Goal: Information Seeking & Learning: Learn about a topic

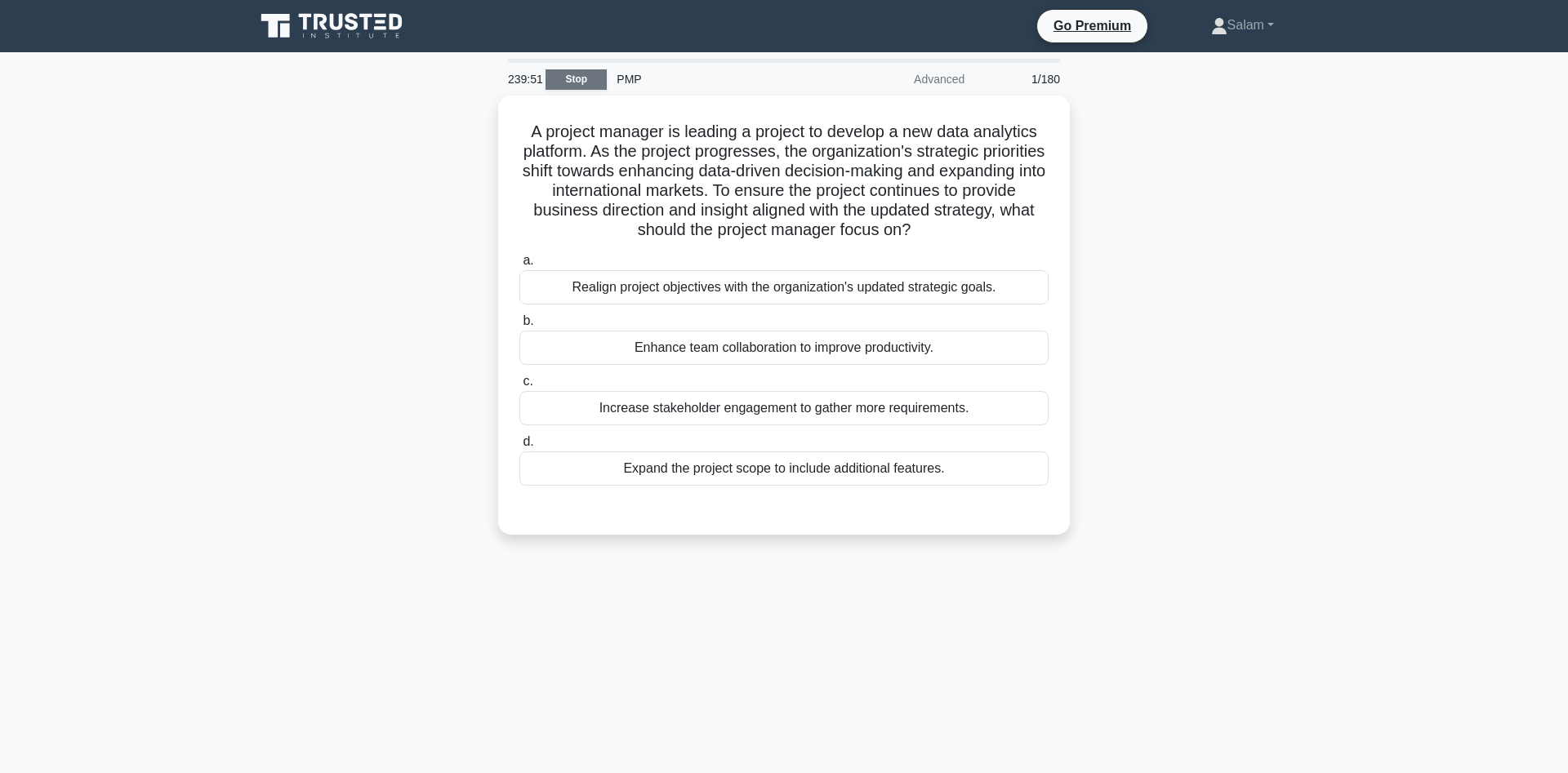
click at [571, 75] on link "Stop" at bounding box center [576, 80] width 62 height 21
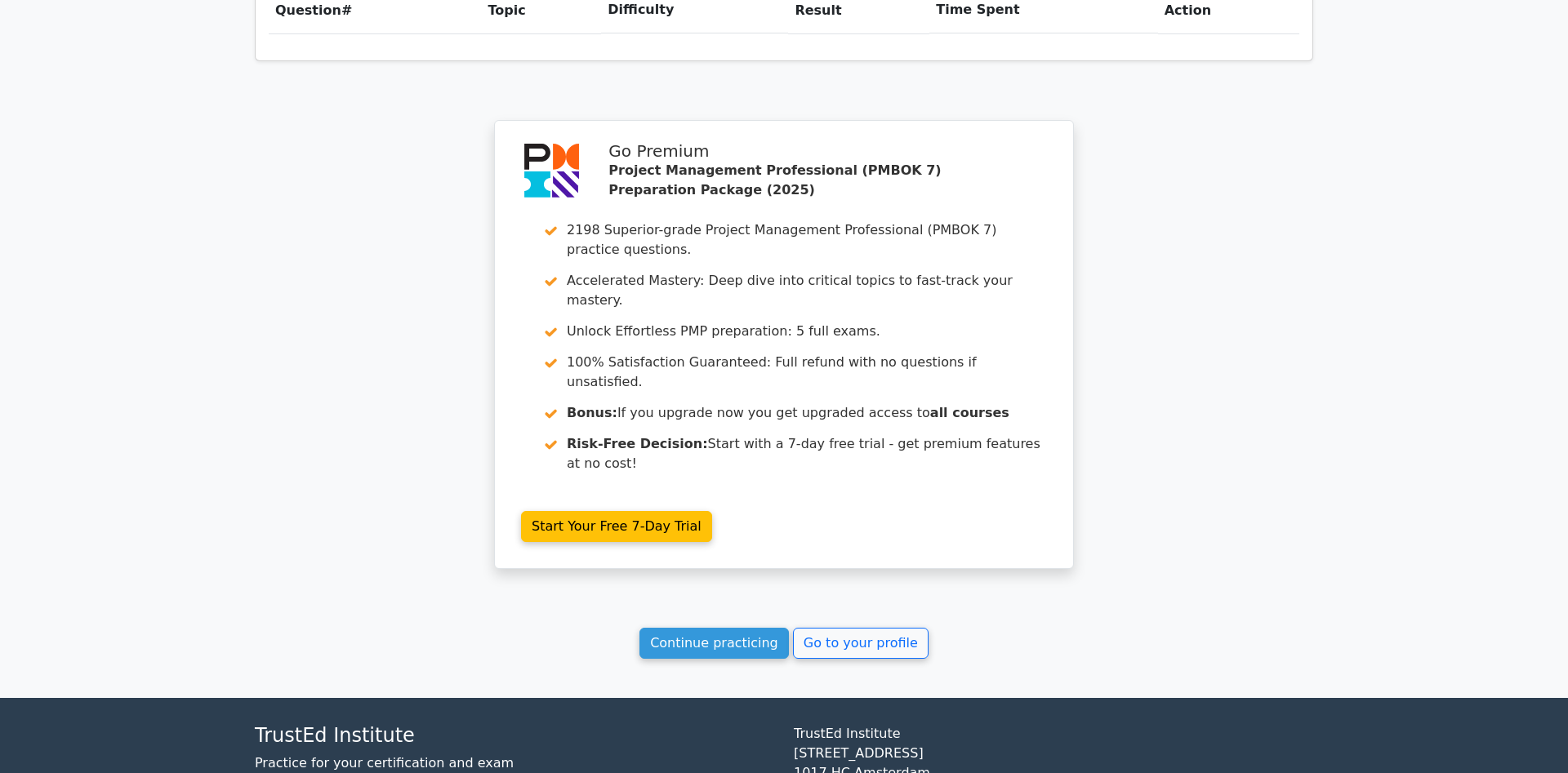
scroll to position [1190, 0]
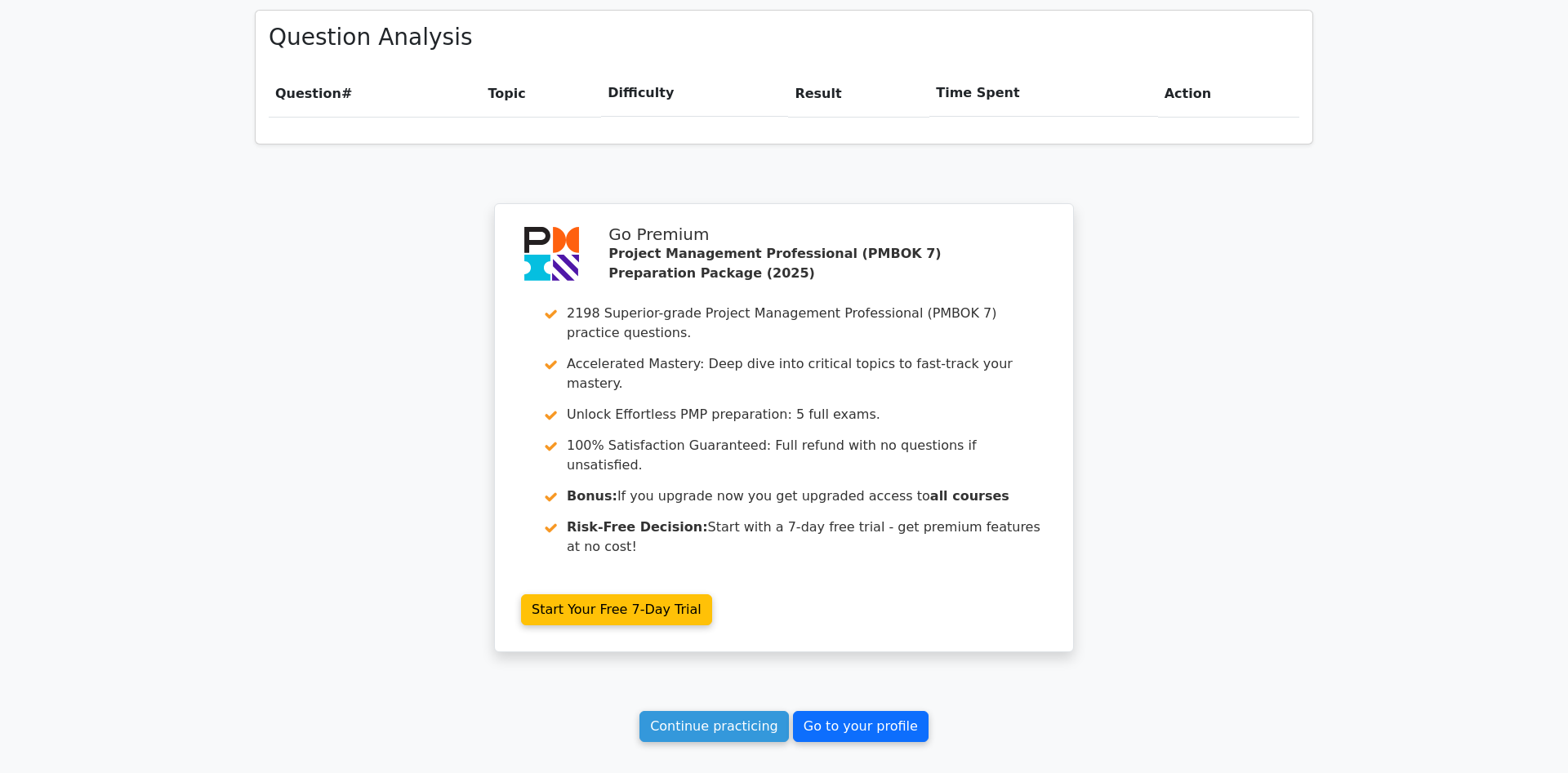
click at [866, 711] on link "Go to your profile" at bounding box center [861, 727] width 135 height 31
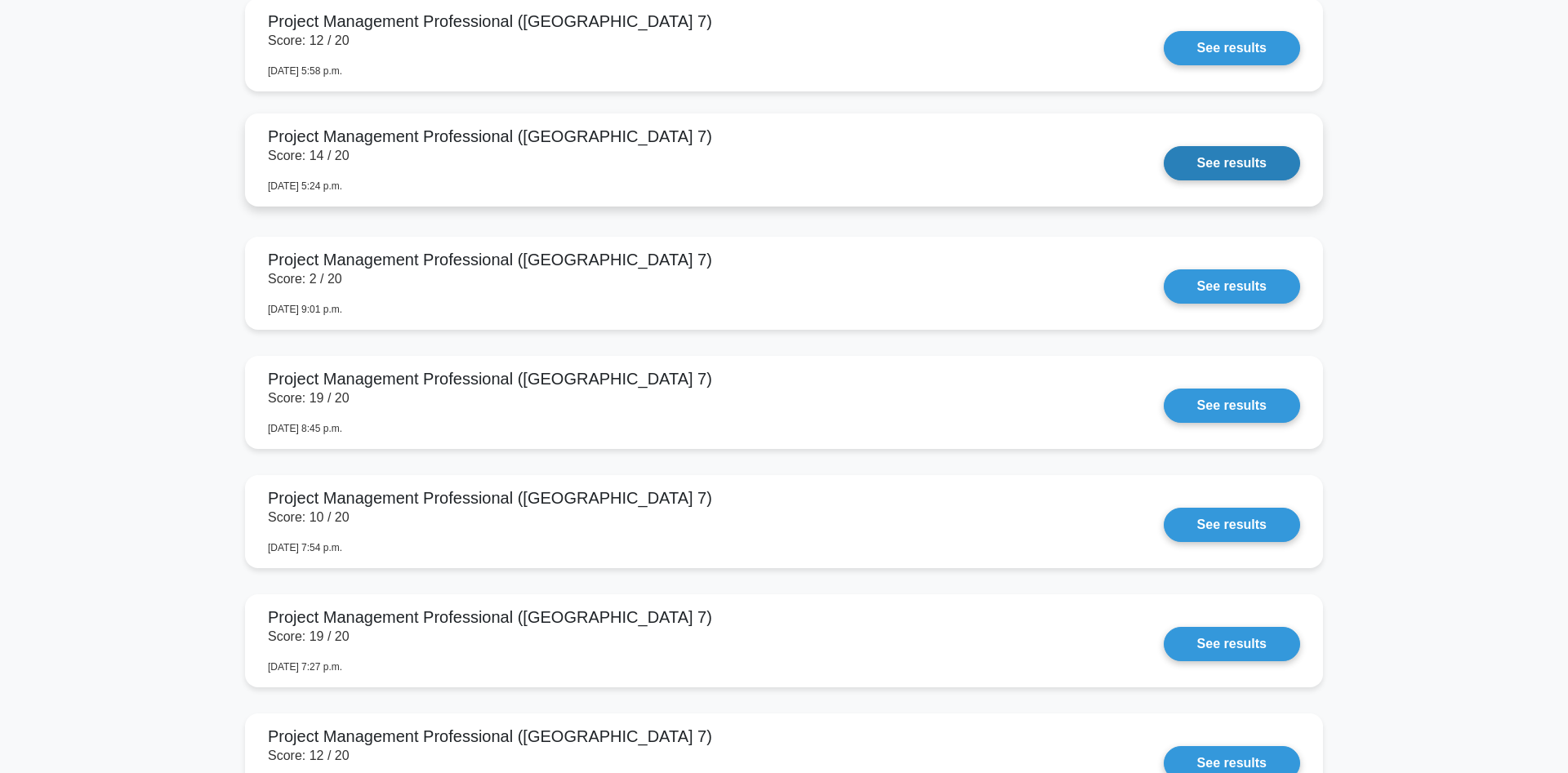
scroll to position [3748, 0]
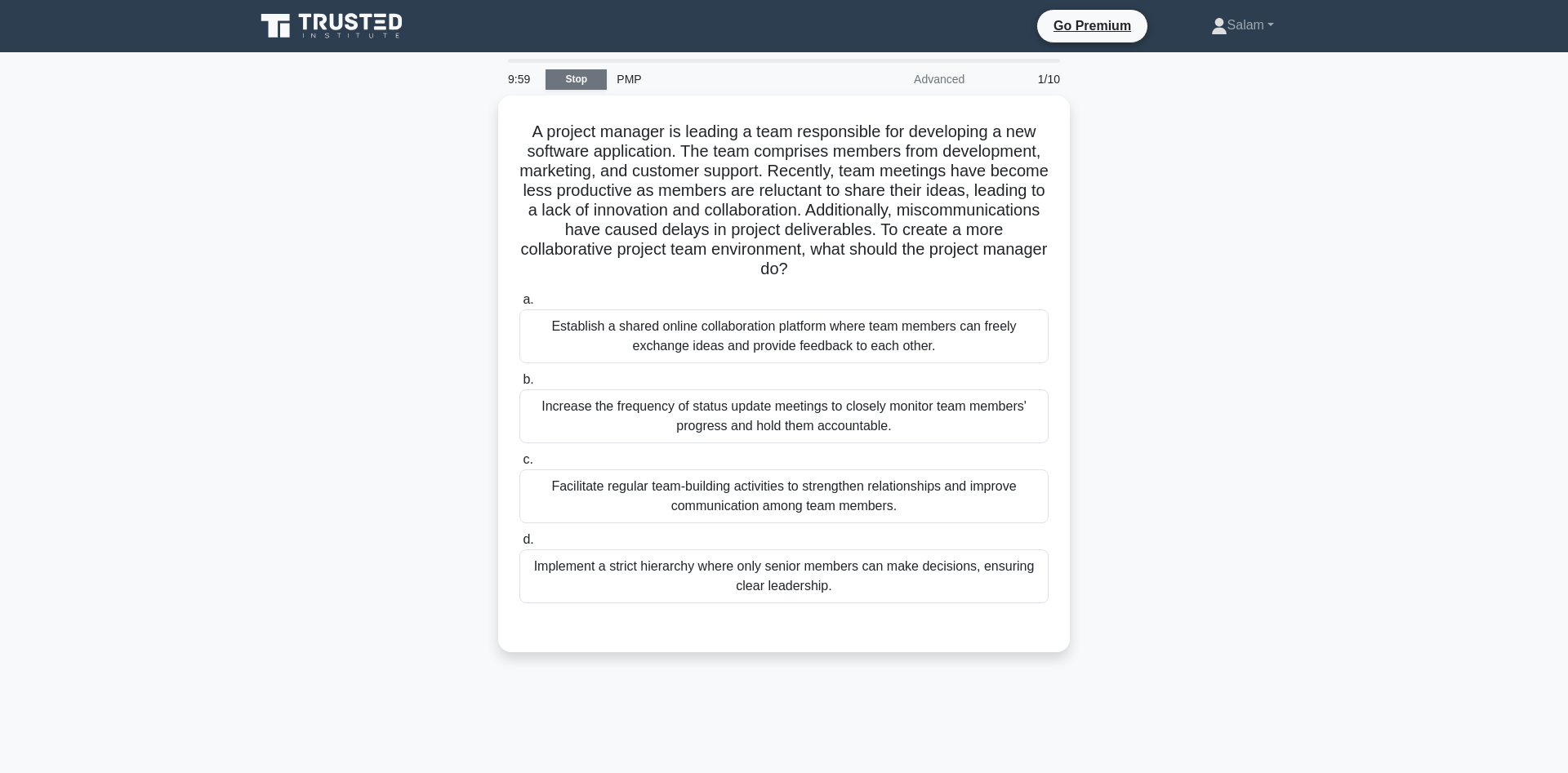
click at [566, 78] on link "Stop" at bounding box center [576, 80] width 62 height 21
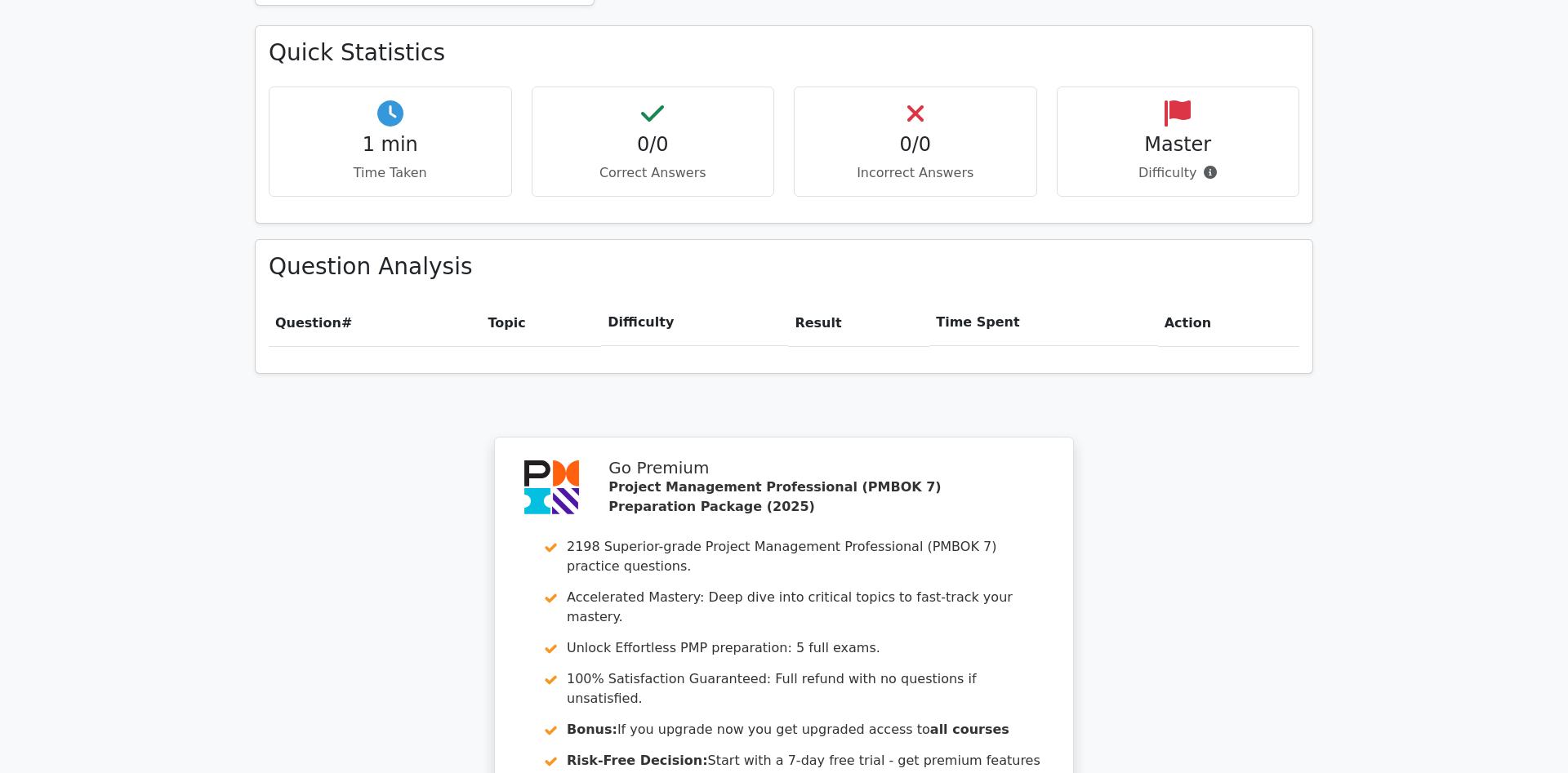
scroll to position [1166, 0]
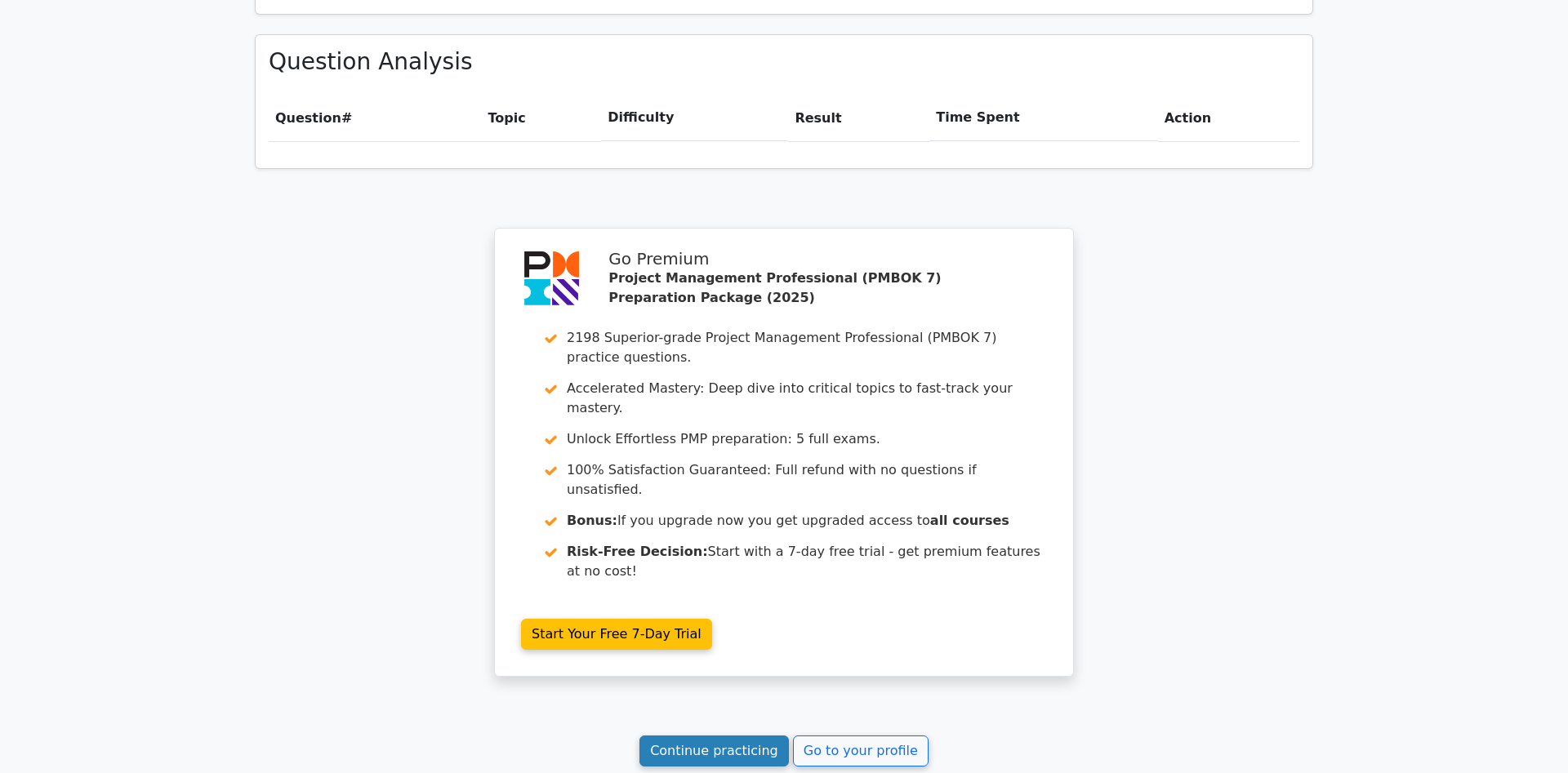
click at [725, 736] on link "Continue practicing" at bounding box center [714, 751] width 149 height 31
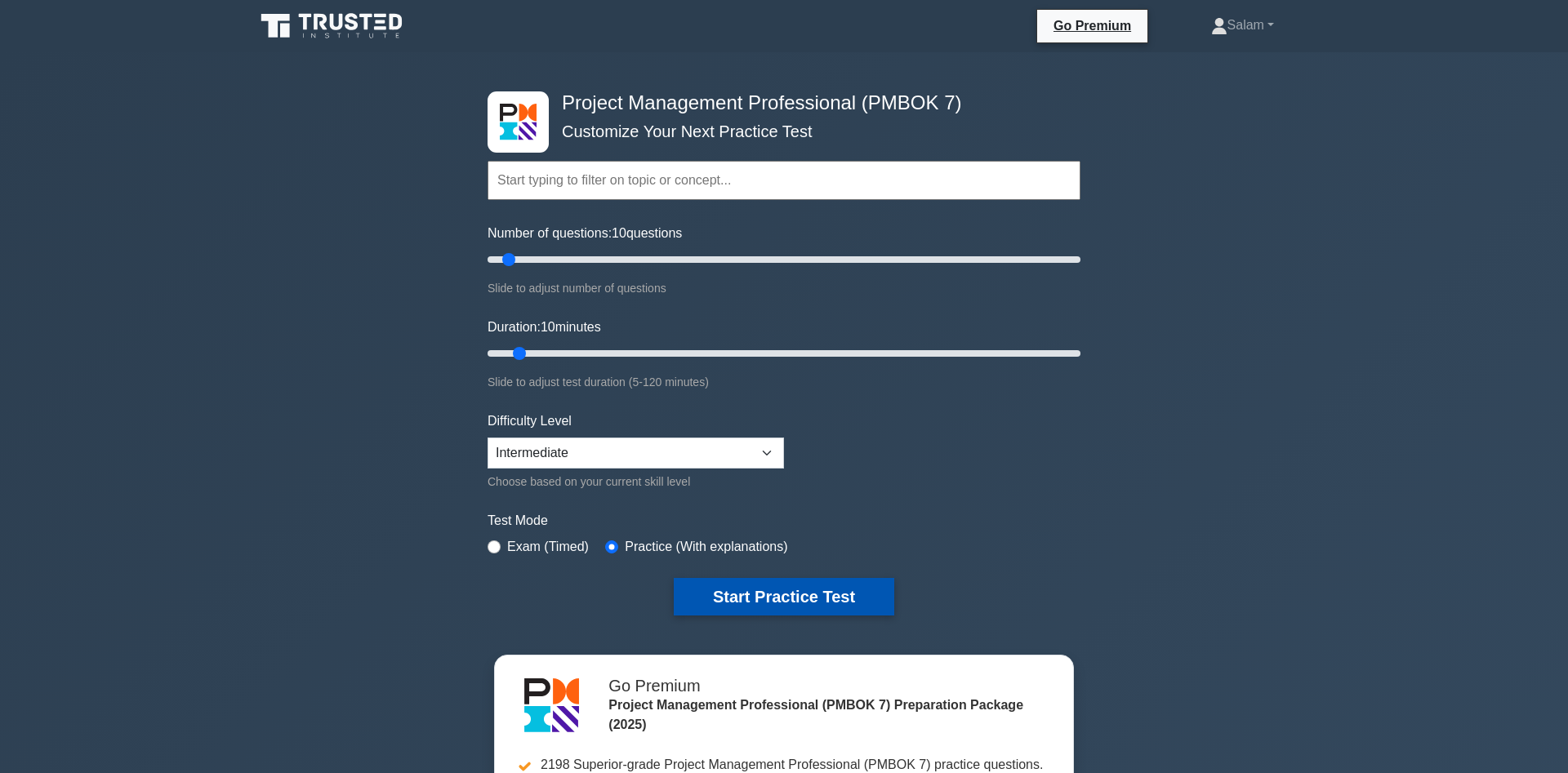
click at [754, 588] on button "Start Practice Test" at bounding box center [784, 596] width 220 height 37
click at [494, 542] on input "radio" at bounding box center [494, 547] width 13 height 13
radio input "true"
click at [745, 592] on button "Start Practice Test" at bounding box center [784, 596] width 220 height 37
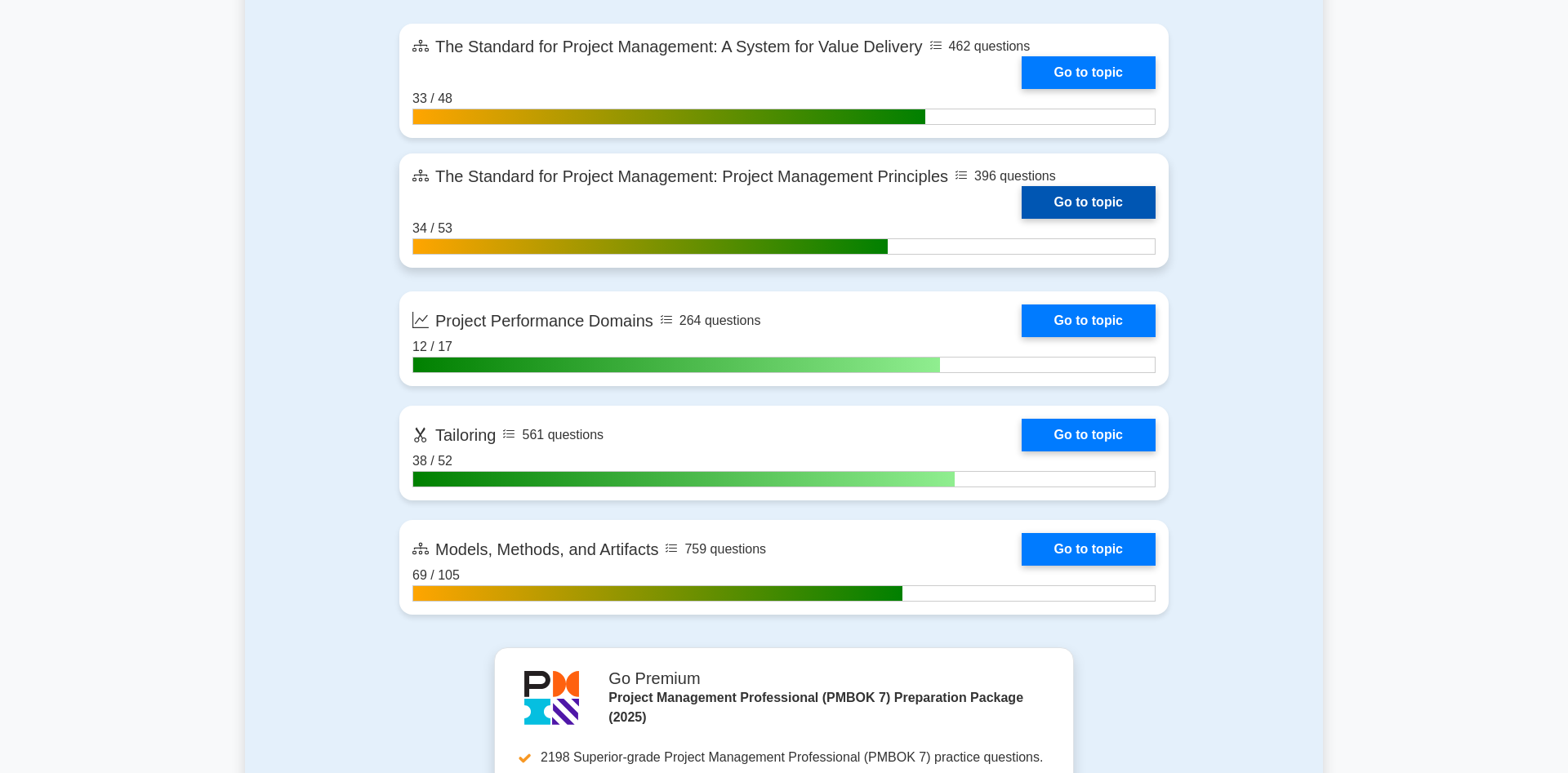
scroll to position [833, 0]
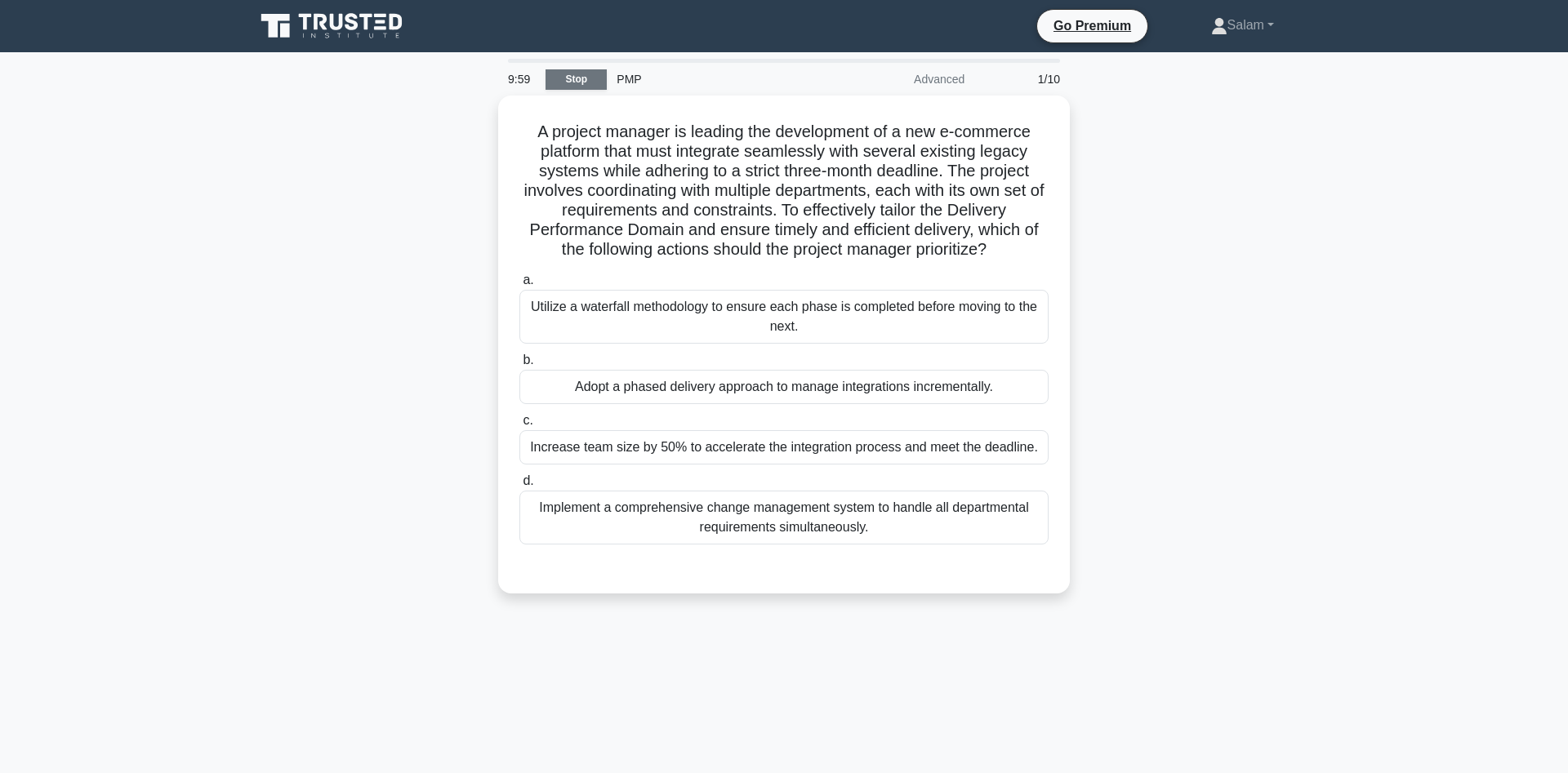
click at [563, 75] on link "Stop" at bounding box center [576, 80] width 62 height 21
click at [571, 75] on link "Stop" at bounding box center [576, 80] width 62 height 21
click at [577, 73] on link "Stop" at bounding box center [576, 80] width 62 height 21
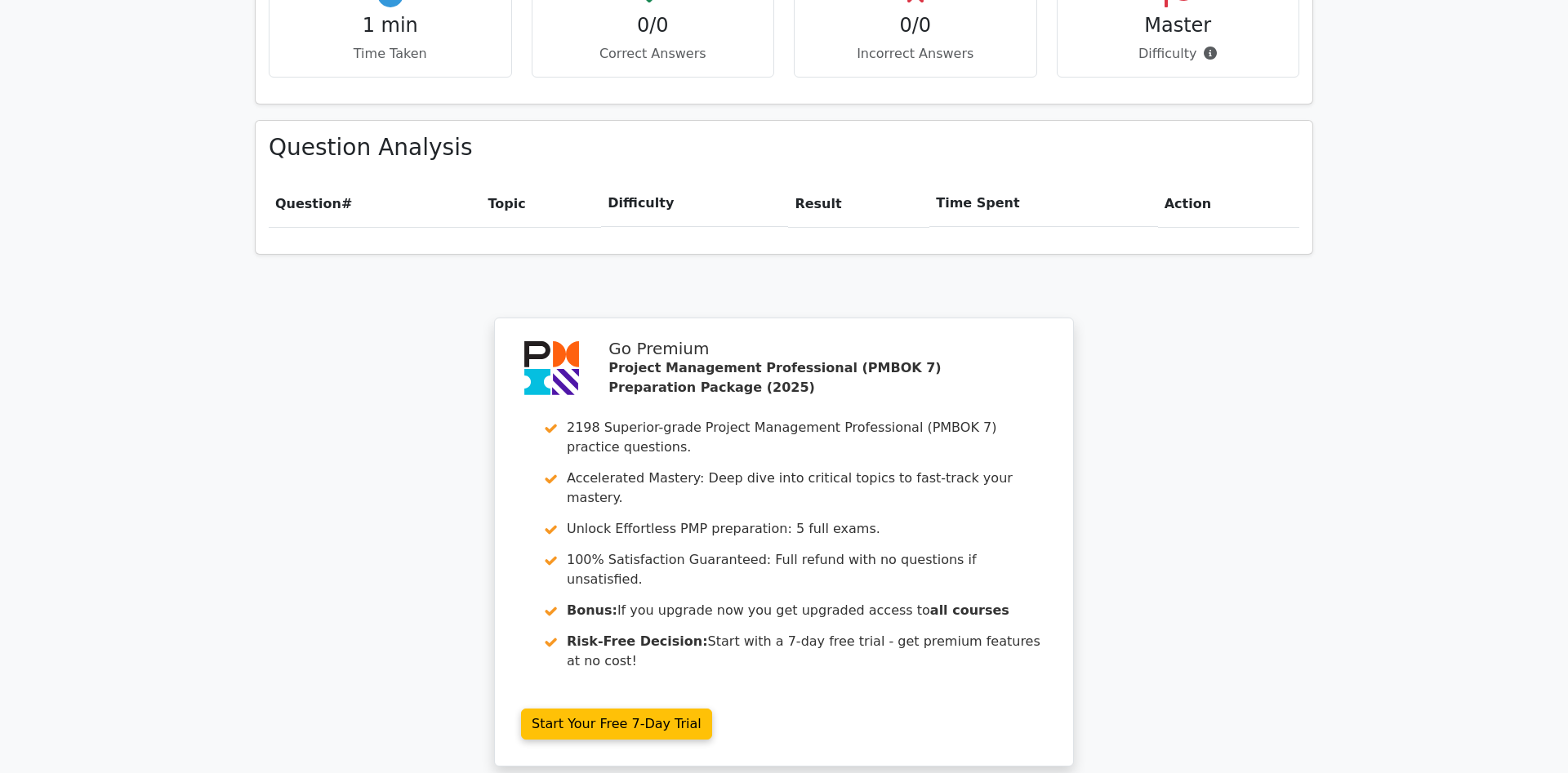
scroll to position [1083, 0]
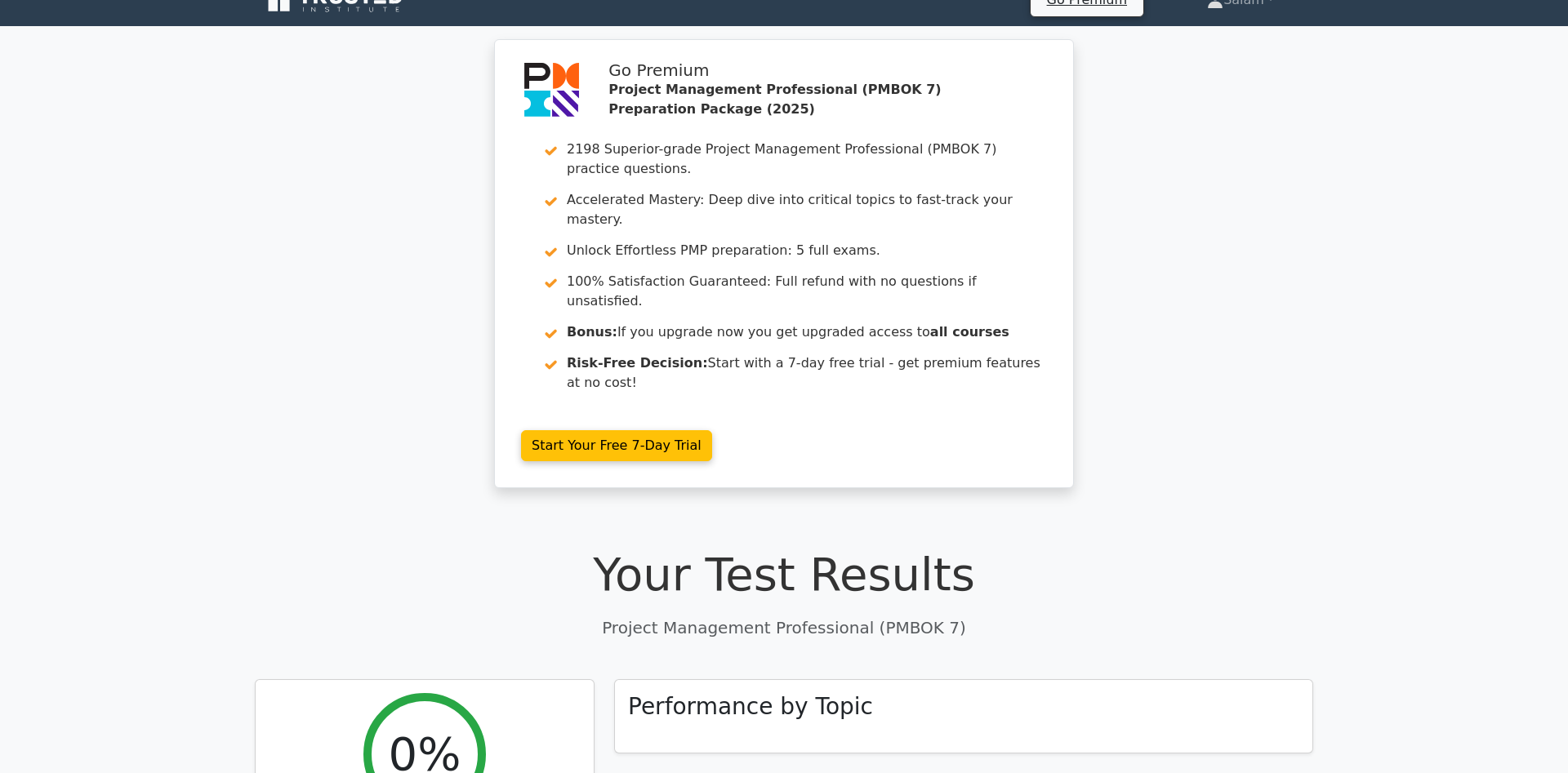
scroll to position [0, 0]
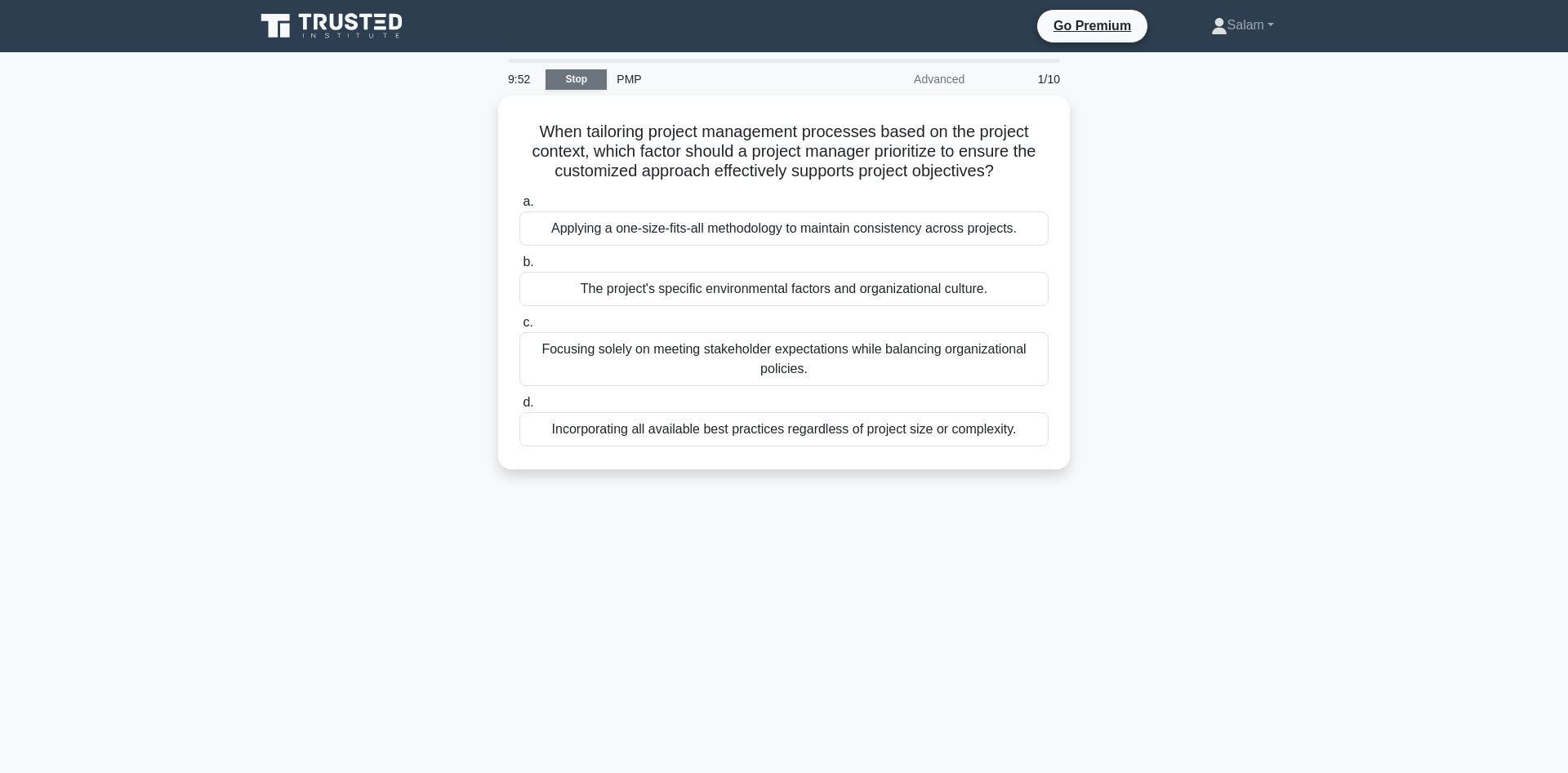
click at [581, 77] on link "Stop" at bounding box center [576, 80] width 62 height 21
click at [575, 76] on link "Stop" at bounding box center [576, 80] width 62 height 21
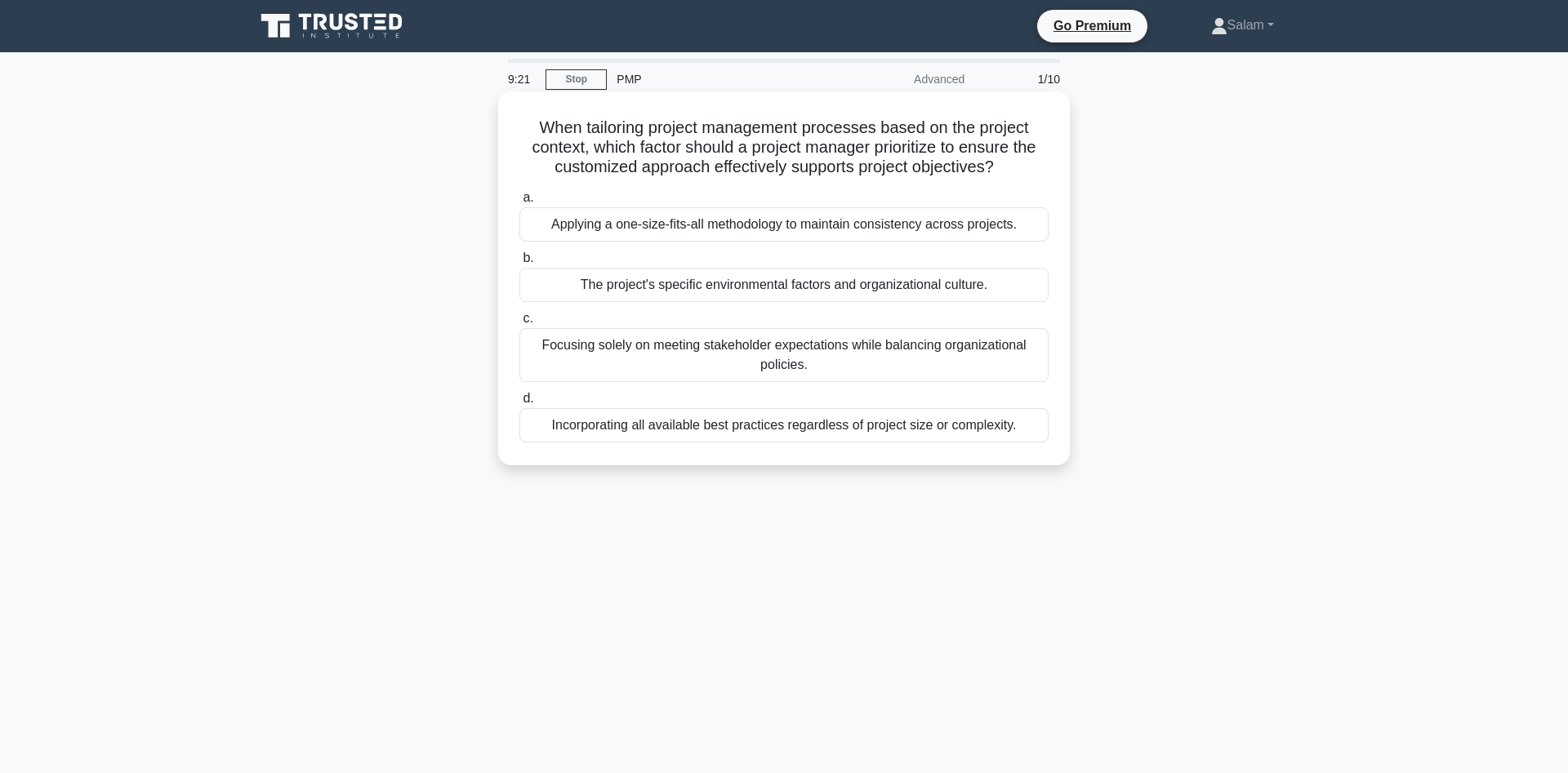
click at [598, 288] on div "The project's specific environmental factors and organizational culture." at bounding box center [784, 285] width 529 height 35
click at [520, 264] on input "b. The project's specific environmental factors and organizational culture." at bounding box center [520, 259] width 0 height 10
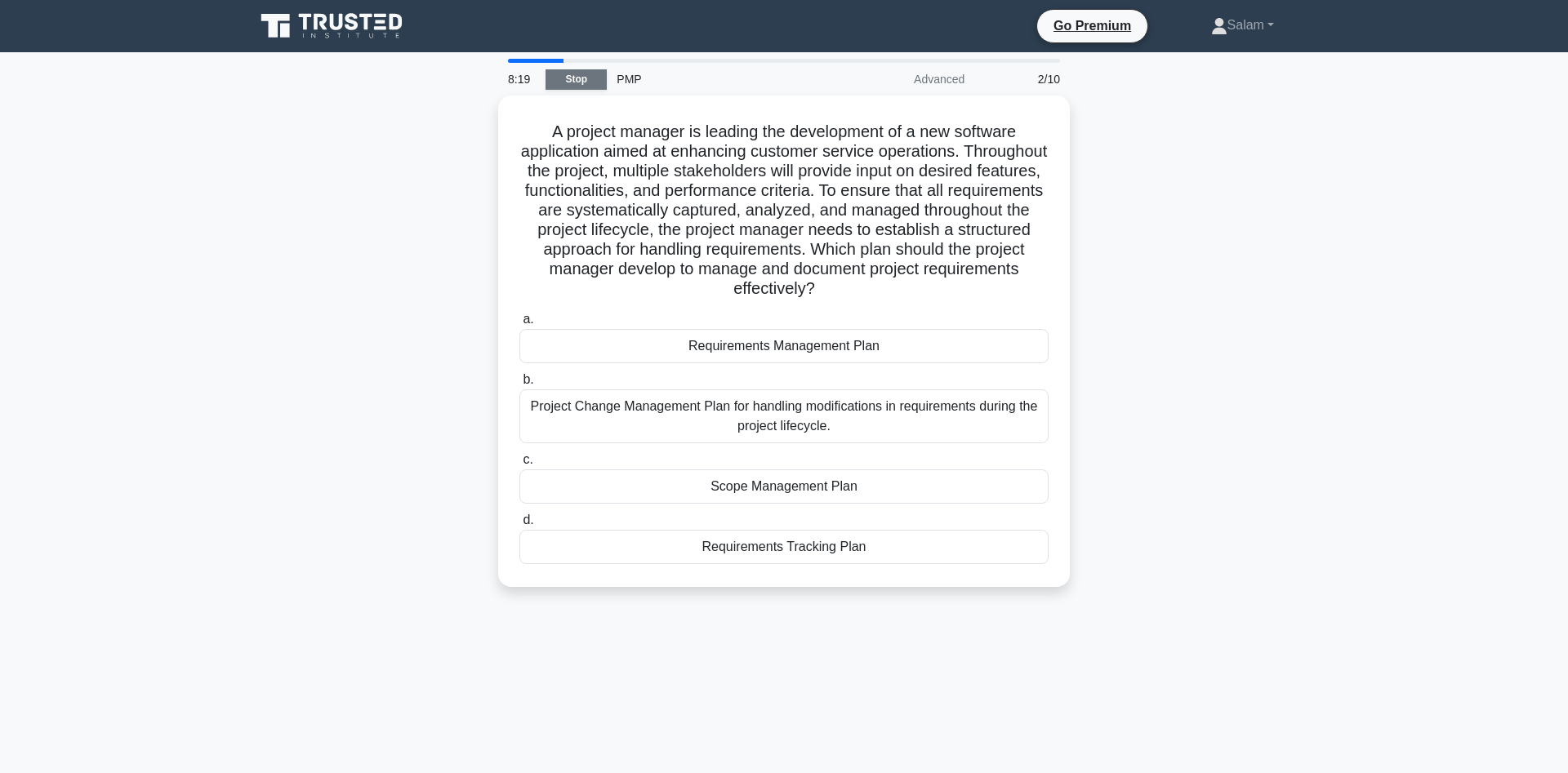
click at [581, 75] on link "Stop" at bounding box center [576, 80] width 62 height 21
click at [570, 75] on link "Stop" at bounding box center [576, 80] width 62 height 21
